Goal: Find specific page/section

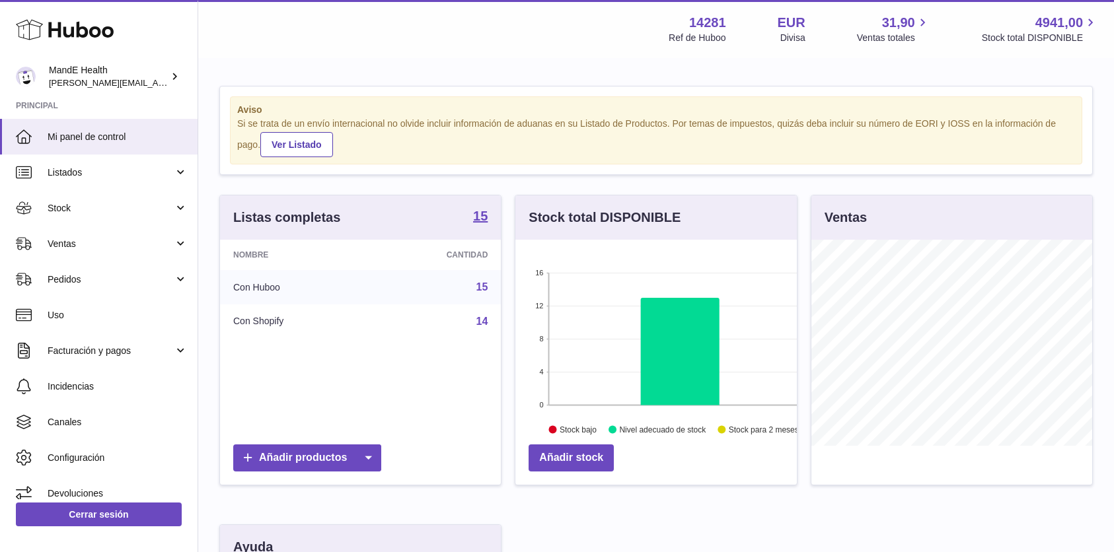
scroll to position [206, 281]
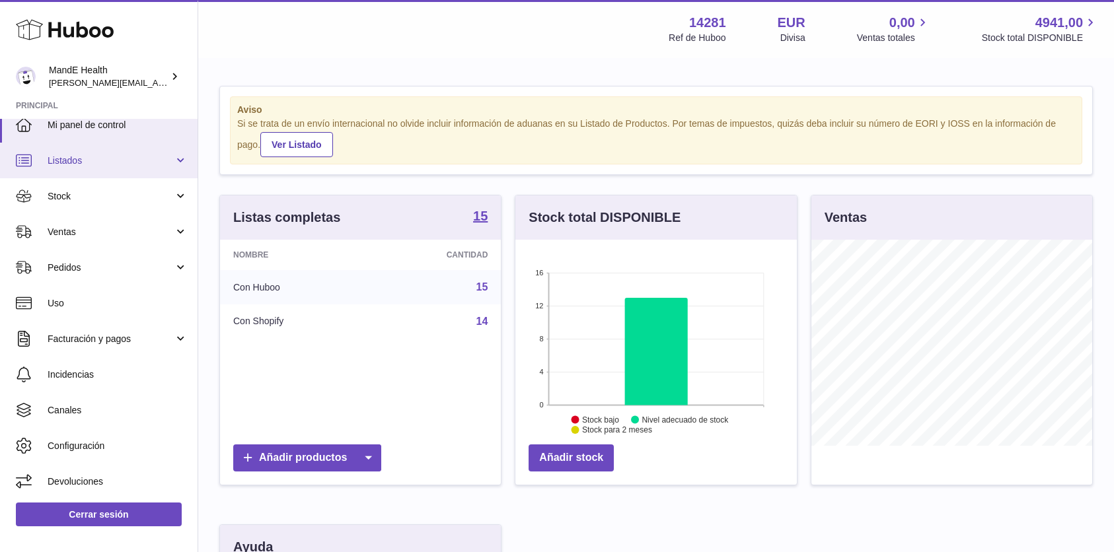
scroll to position [11, 0]
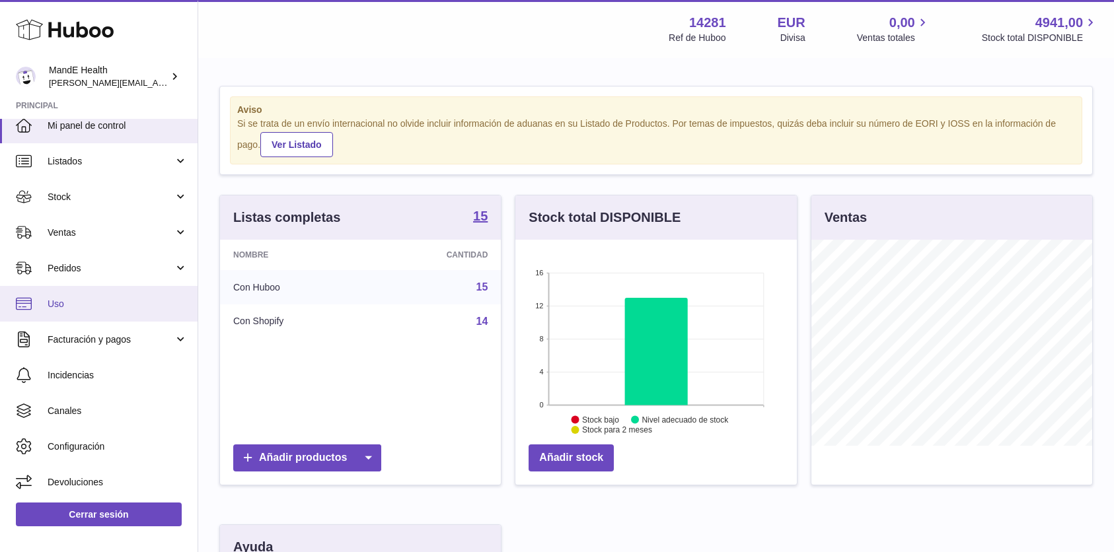
click at [80, 303] on span "Uso" at bounding box center [118, 304] width 140 height 13
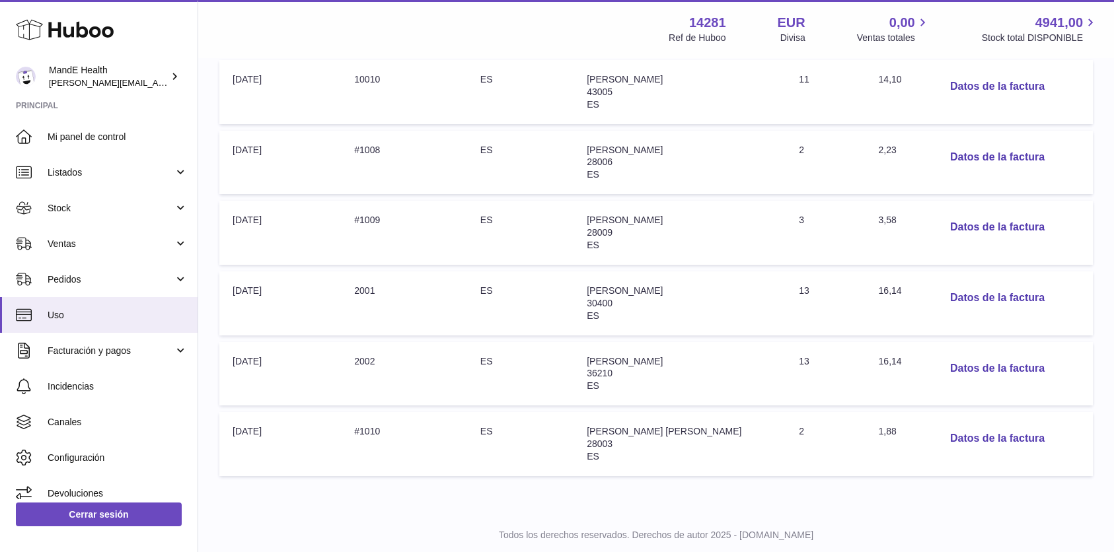
scroll to position [336, 0]
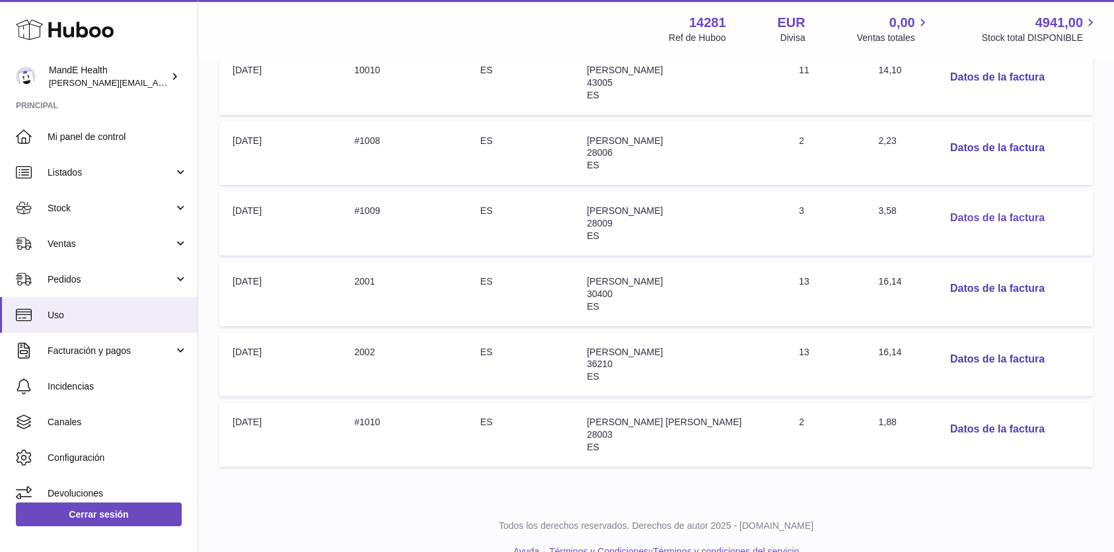
click at [959, 222] on button "Datos de la factura" at bounding box center [998, 218] width 116 height 27
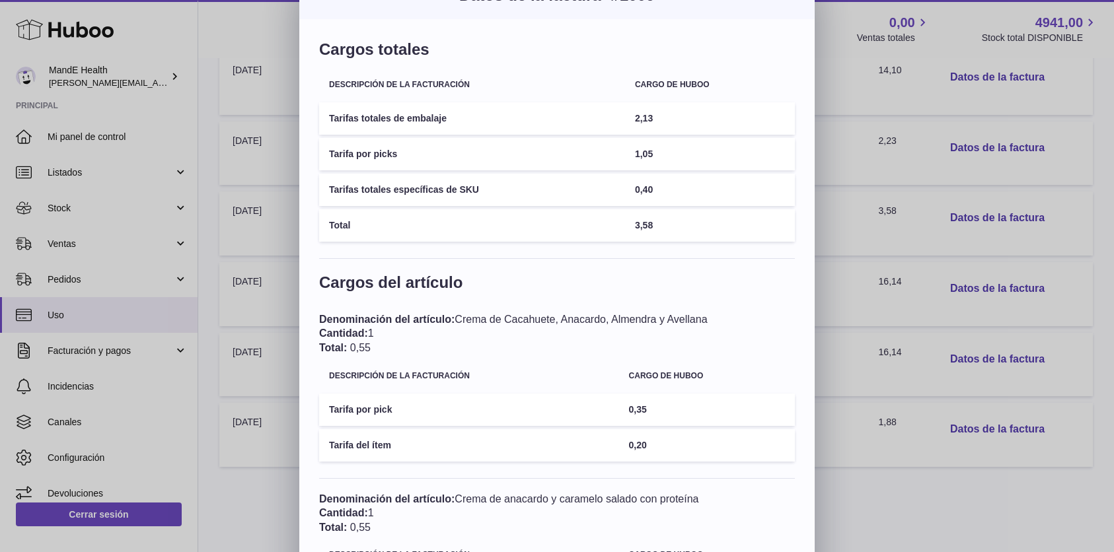
scroll to position [0, 0]
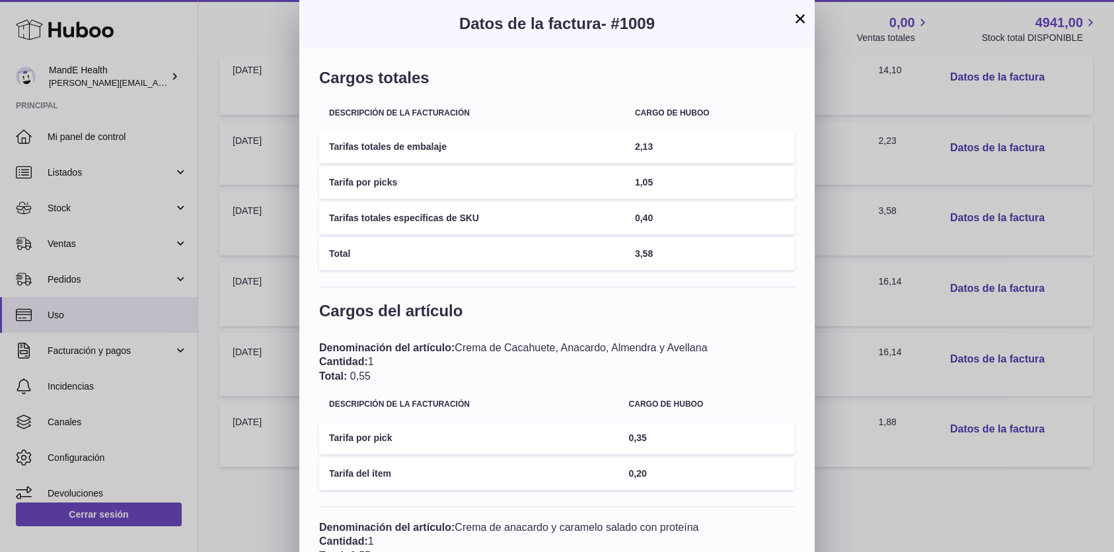
click at [807, 24] on button "×" at bounding box center [800, 19] width 16 height 16
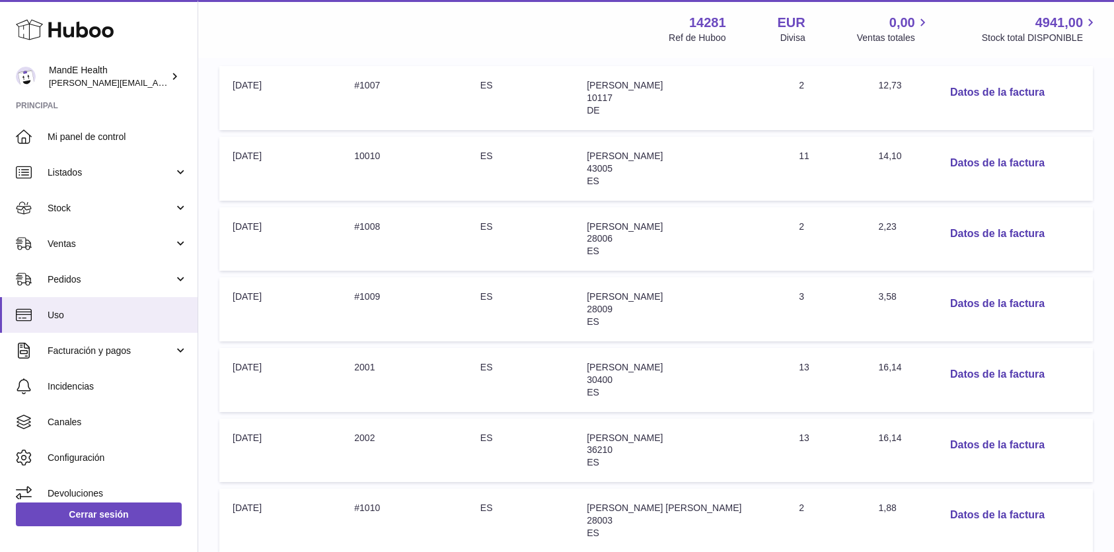
scroll to position [219, 0]
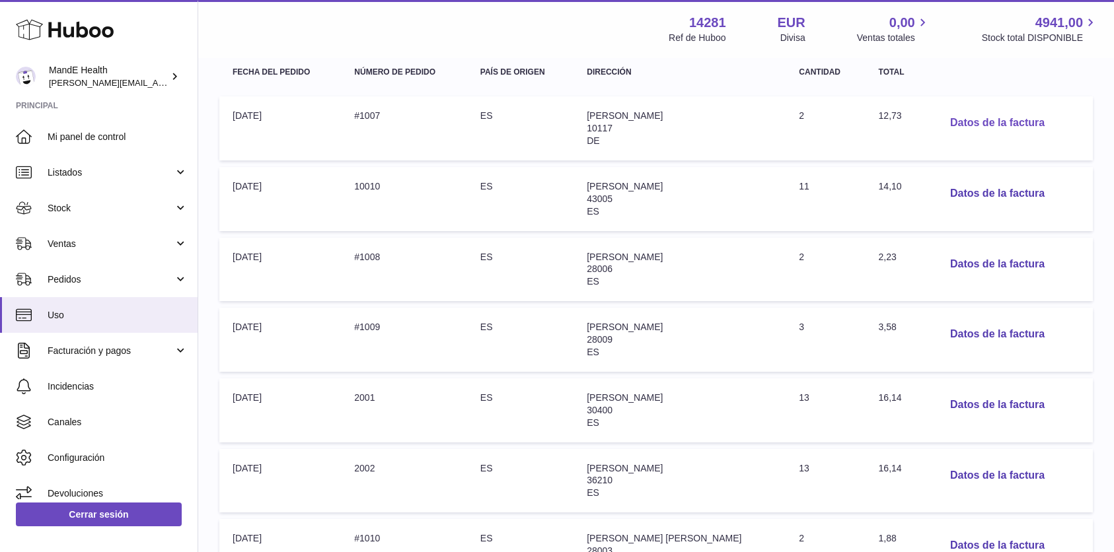
click at [953, 126] on button "Datos de la factura" at bounding box center [998, 123] width 116 height 27
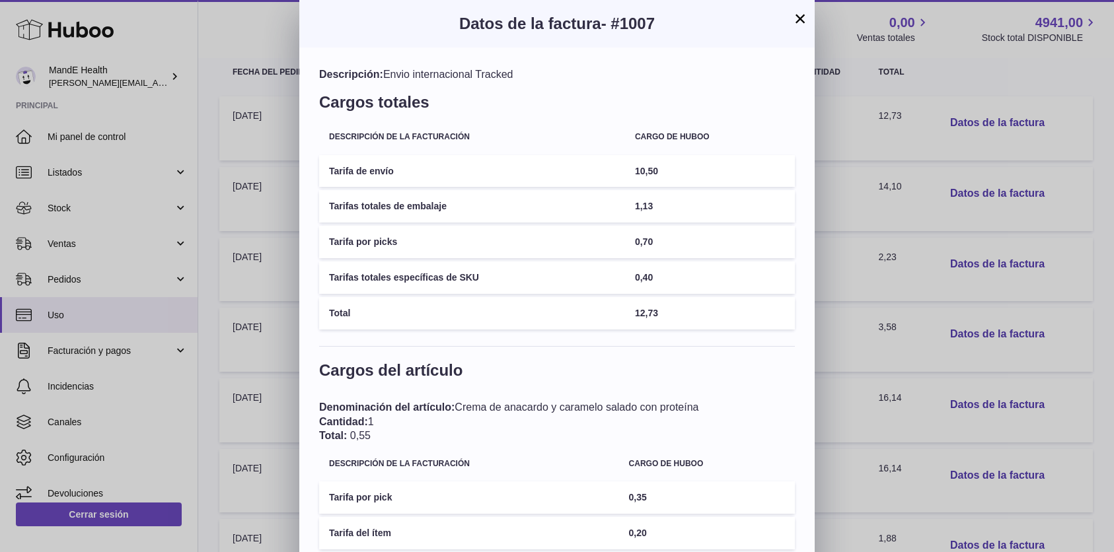
click at [798, 22] on button "×" at bounding box center [800, 19] width 16 height 16
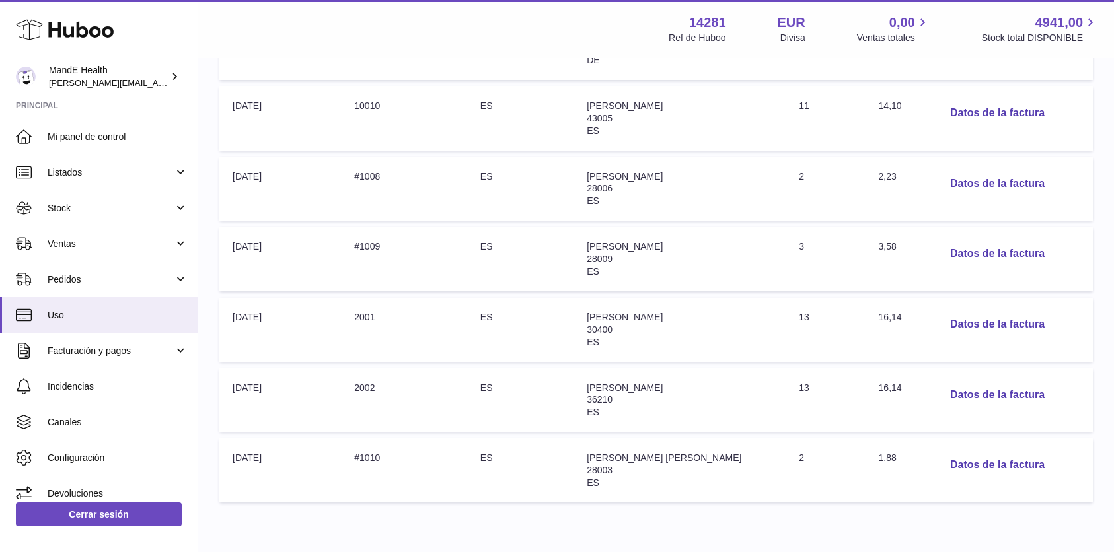
scroll to position [361, 0]
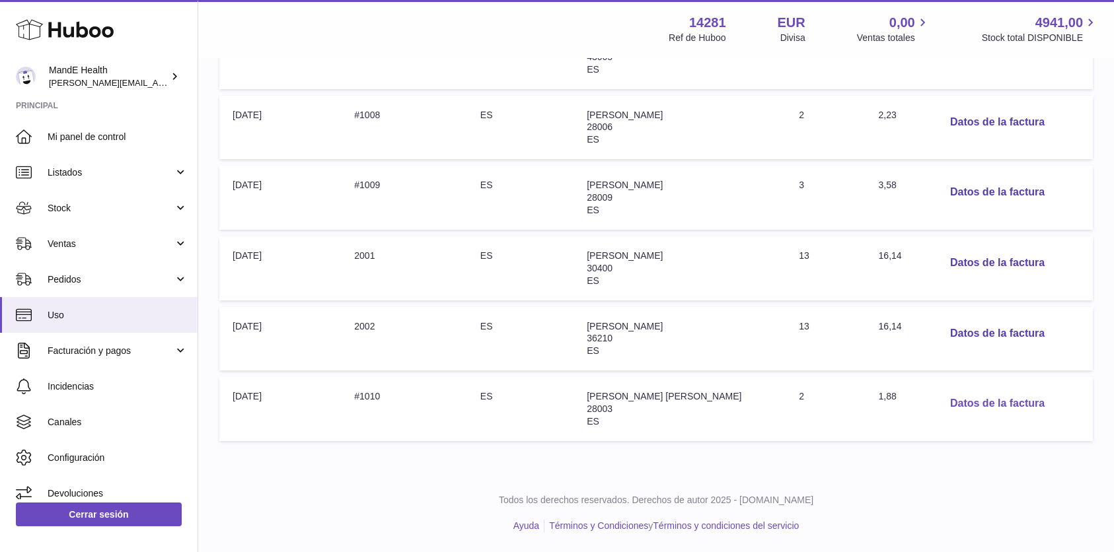
click at [941, 405] on button "Datos de la factura" at bounding box center [998, 403] width 116 height 27
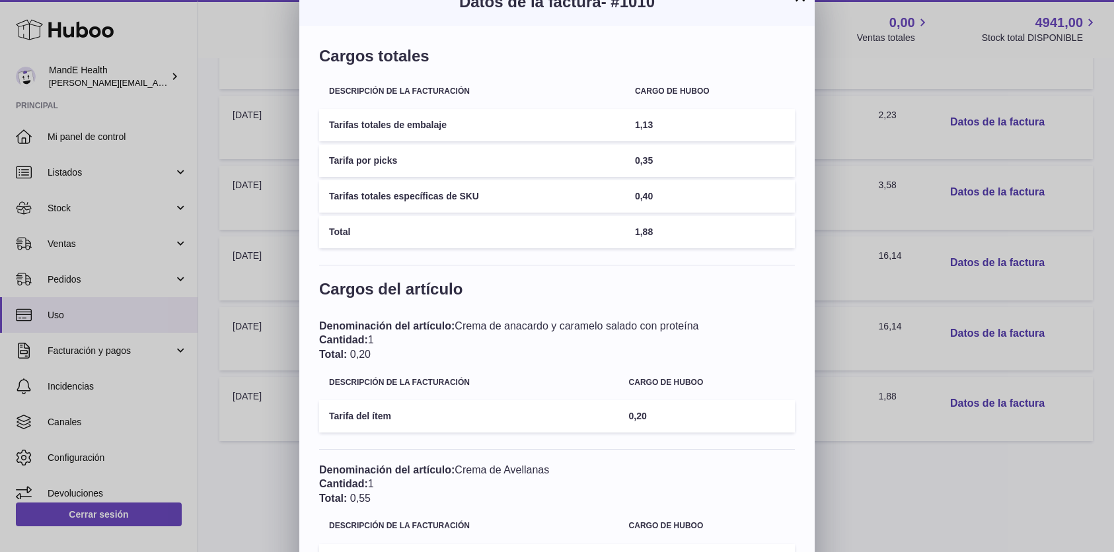
scroll to position [0, 0]
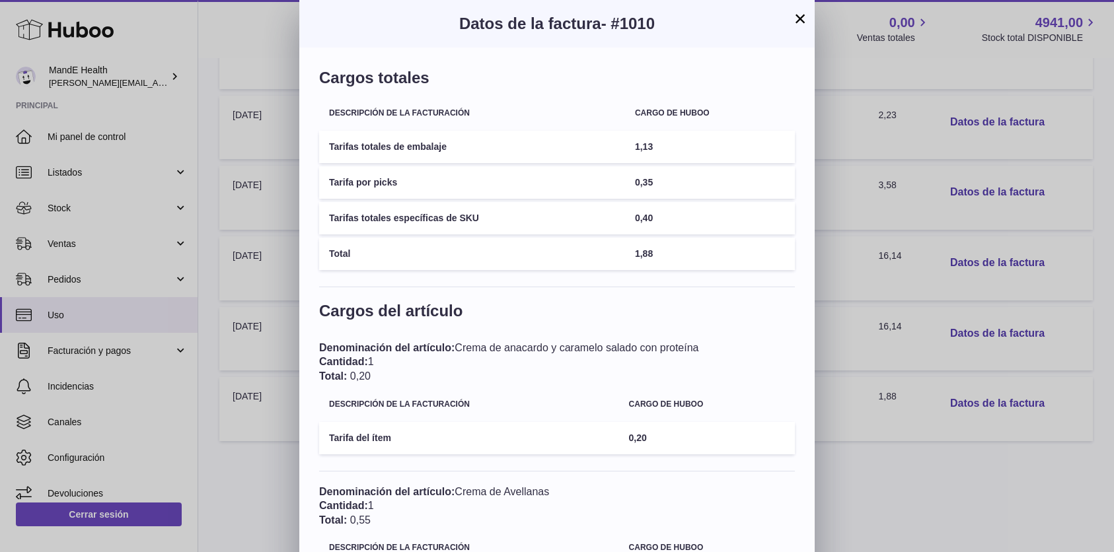
click at [799, 22] on button "×" at bounding box center [800, 19] width 16 height 16
